Goal: Find specific page/section: Find specific page/section

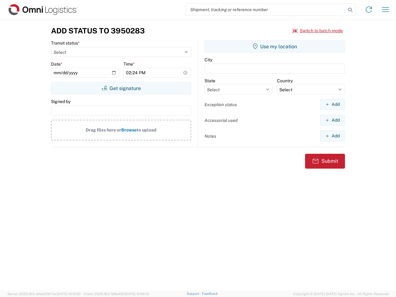
click at [266, 10] on input "search" at bounding box center [265, 10] width 160 height 12
click at [350, 10] on icon at bounding box center [350, 10] width 9 height 9
click at [369, 10] on icon at bounding box center [369, 10] width 10 height 10
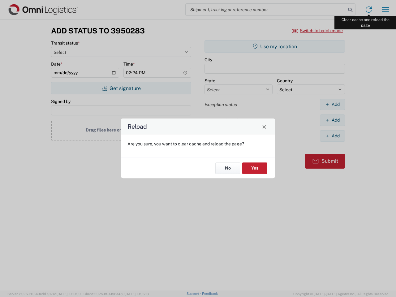
click at [385, 10] on div "Reload Are you sure, you want to clear cache and reload the page? No Yes" at bounding box center [198, 148] width 396 height 297
click at [318, 31] on div "Reload Are you sure, you want to clear cache and reload the page? No Yes" at bounding box center [198, 148] width 396 height 297
click at [121, 88] on div "Reload Are you sure, you want to clear cache and reload the page? No Yes" at bounding box center [198, 148] width 396 height 297
click at [275, 46] on div "Reload Are you sure, you want to clear cache and reload the page? No Yes" at bounding box center [198, 148] width 396 height 297
click at [332, 104] on div "Reload Are you sure, you want to clear cache and reload the page? No Yes" at bounding box center [198, 148] width 396 height 297
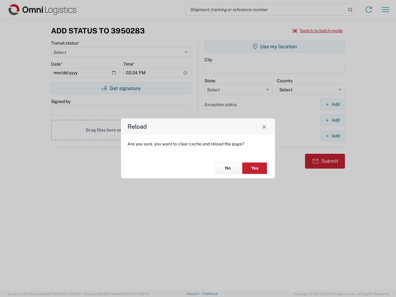
click at [332, 120] on div "Reload Are you sure, you want to clear cache and reload the page? No Yes" at bounding box center [198, 148] width 396 height 297
click at [332, 136] on div "Reload Are you sure, you want to clear cache and reload the page? No Yes" at bounding box center [198, 148] width 396 height 297
